Goal: Task Accomplishment & Management: Manage account settings

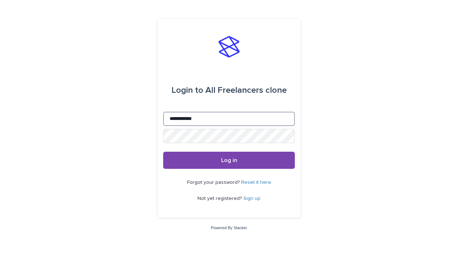
type input "**********"
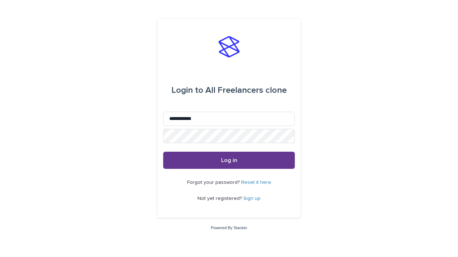
click at [229, 160] on span "Log in" at bounding box center [229, 161] width 16 height 6
